Goal: Feedback & Contribution: Contribute content

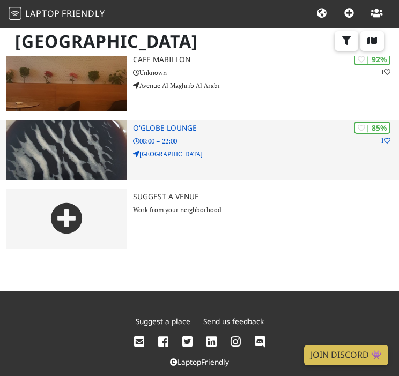
scroll to position [84, 0]
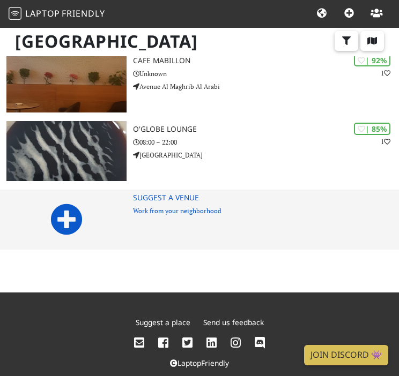
click at [185, 223] on div "Suggest a Venue Work from your neighborhood" at bounding box center [266, 220] width 266 height 60
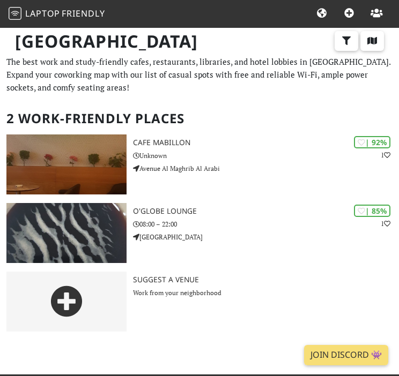
scroll to position [0, 0]
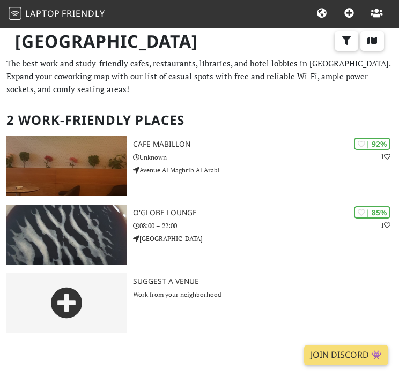
click at [377, 11] on icon at bounding box center [376, 14] width 12 height 10
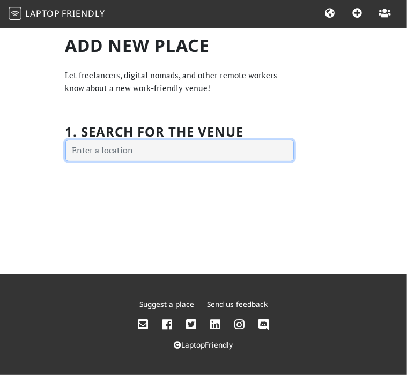
click at [118, 149] on input "text" at bounding box center [179, 150] width 228 height 21
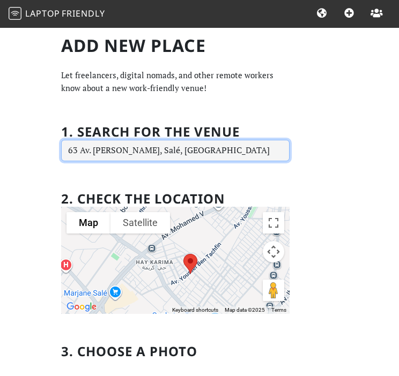
type input "63 Av. Youssef Ben Tachfin, Salé, Morocco"
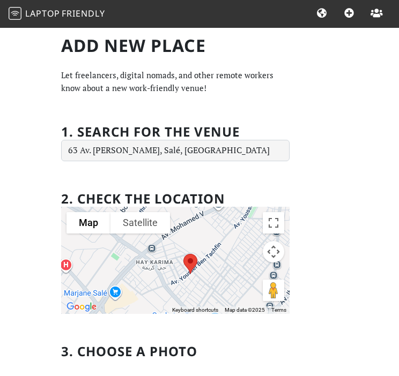
click at [153, 252] on div at bounding box center [175, 260] width 228 height 107
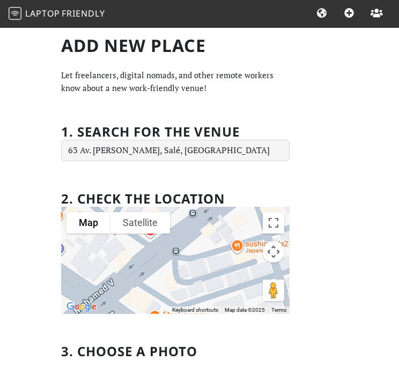
click at [188, 293] on div at bounding box center [175, 260] width 228 height 107
click at [175, 251] on div at bounding box center [175, 260] width 228 height 107
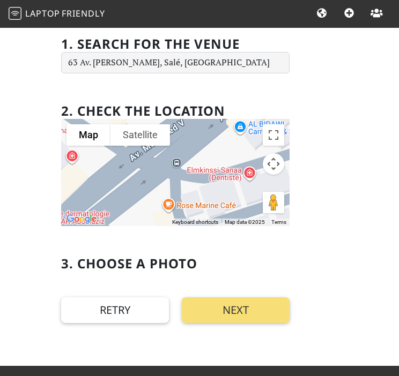
scroll to position [169, 0]
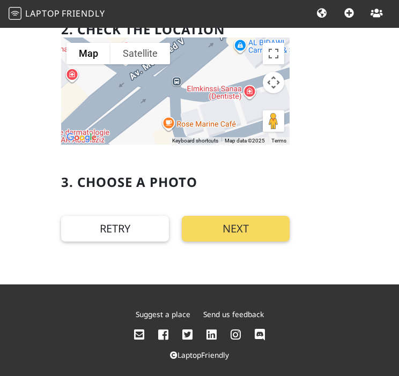
click at [240, 239] on button "Next" at bounding box center [236, 229] width 108 height 26
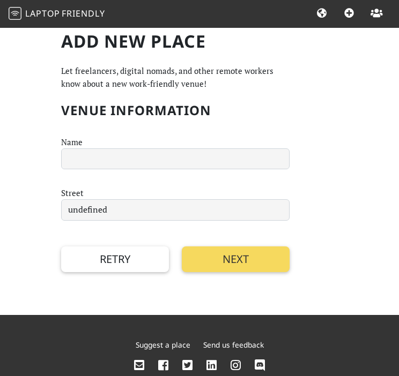
scroll to position [0, 0]
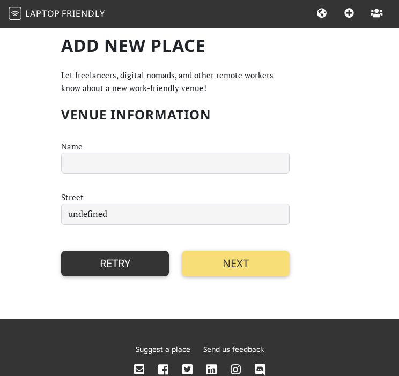
click at [102, 262] on button "Retry" at bounding box center [115, 264] width 108 height 26
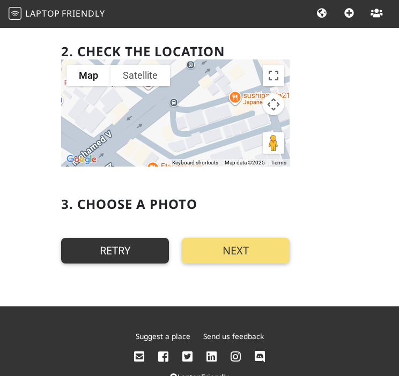
scroll to position [148, 0]
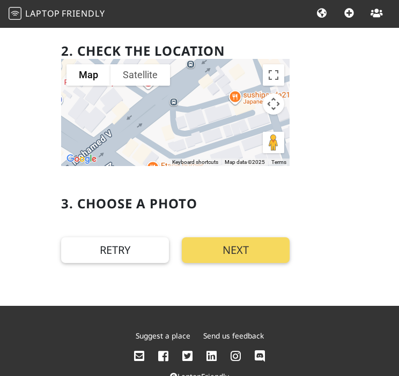
click at [227, 244] on button "Next" at bounding box center [236, 250] width 108 height 26
